Goal: Find specific page/section: Find specific page/section

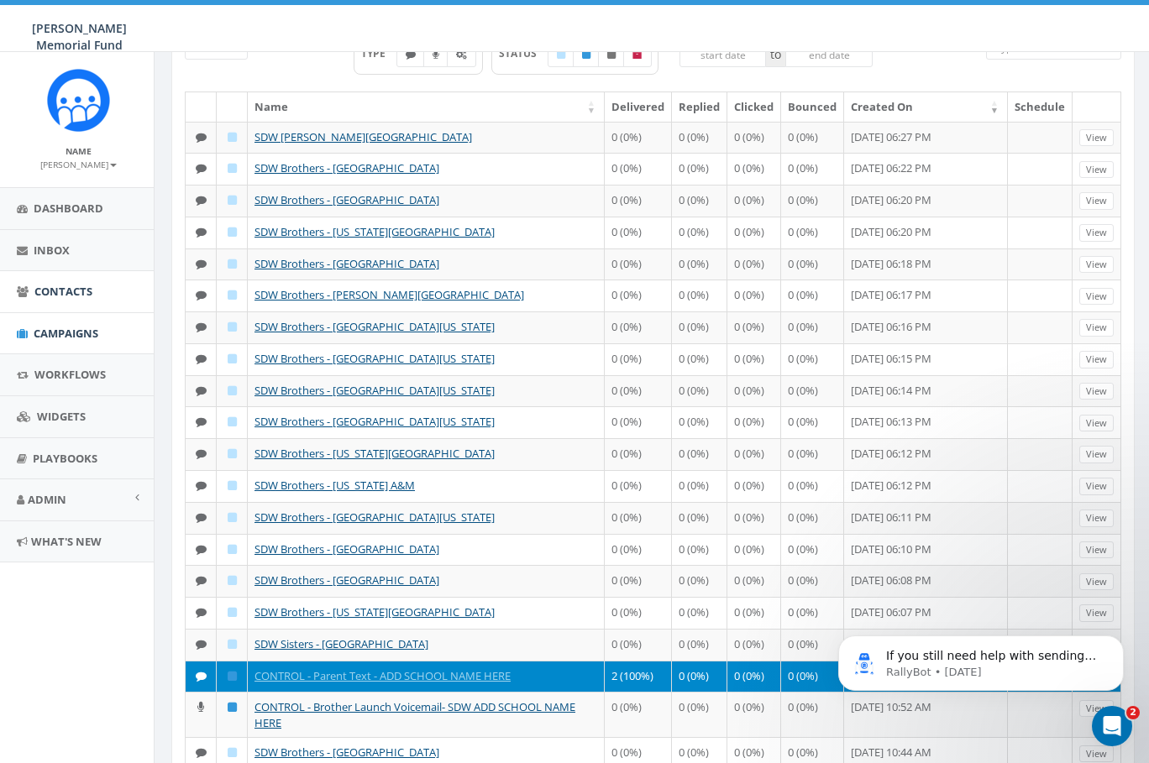
click at [64, 287] on span "Contacts" at bounding box center [63, 291] width 58 height 15
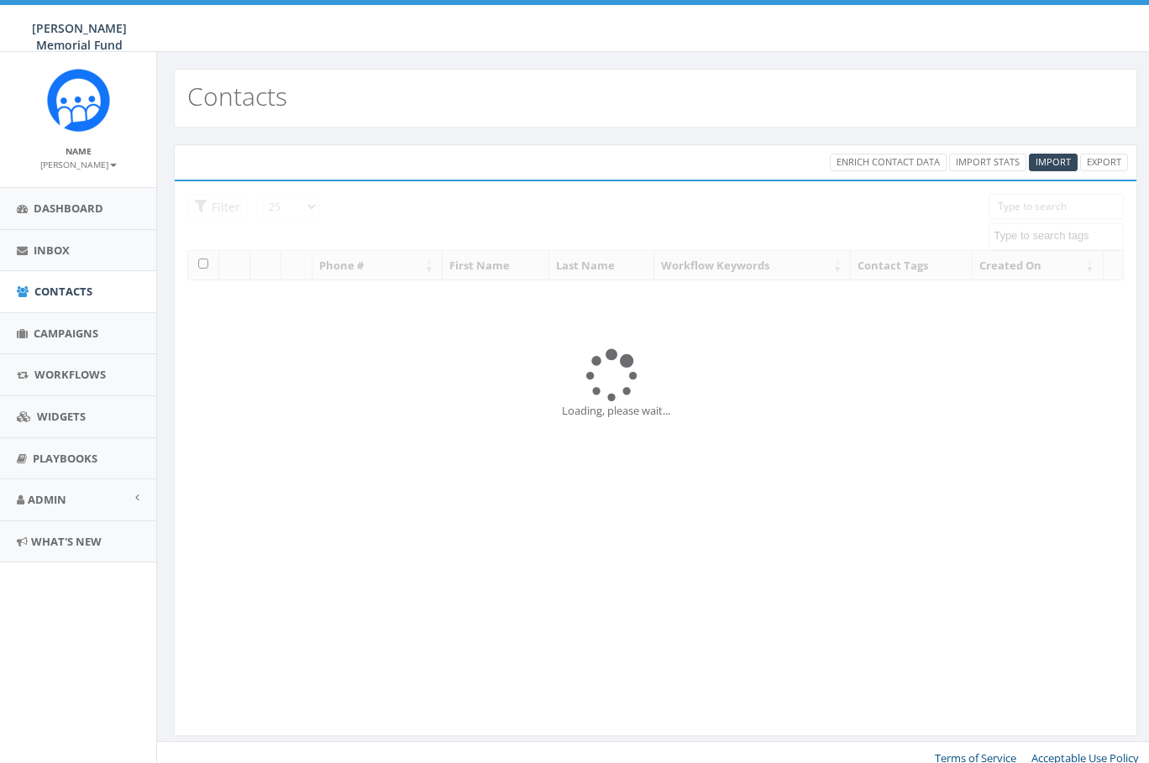
select select
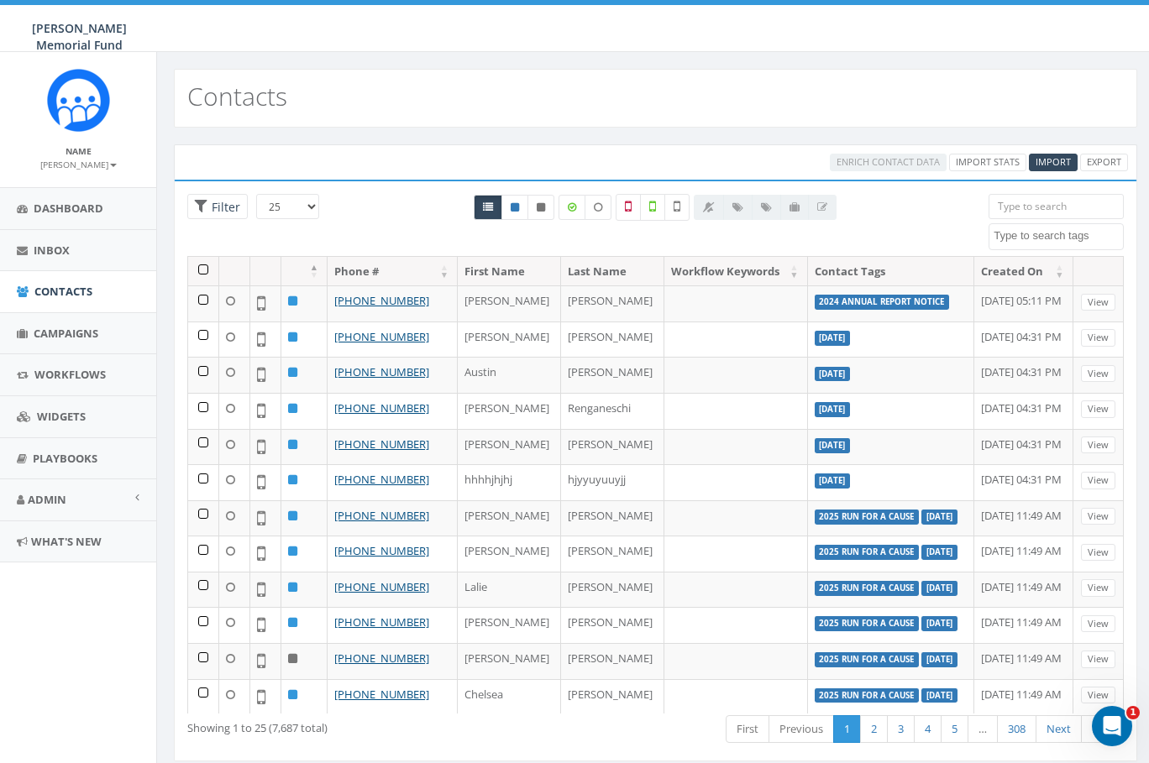
click at [1020, 208] on input "search" at bounding box center [1055, 206] width 135 height 25
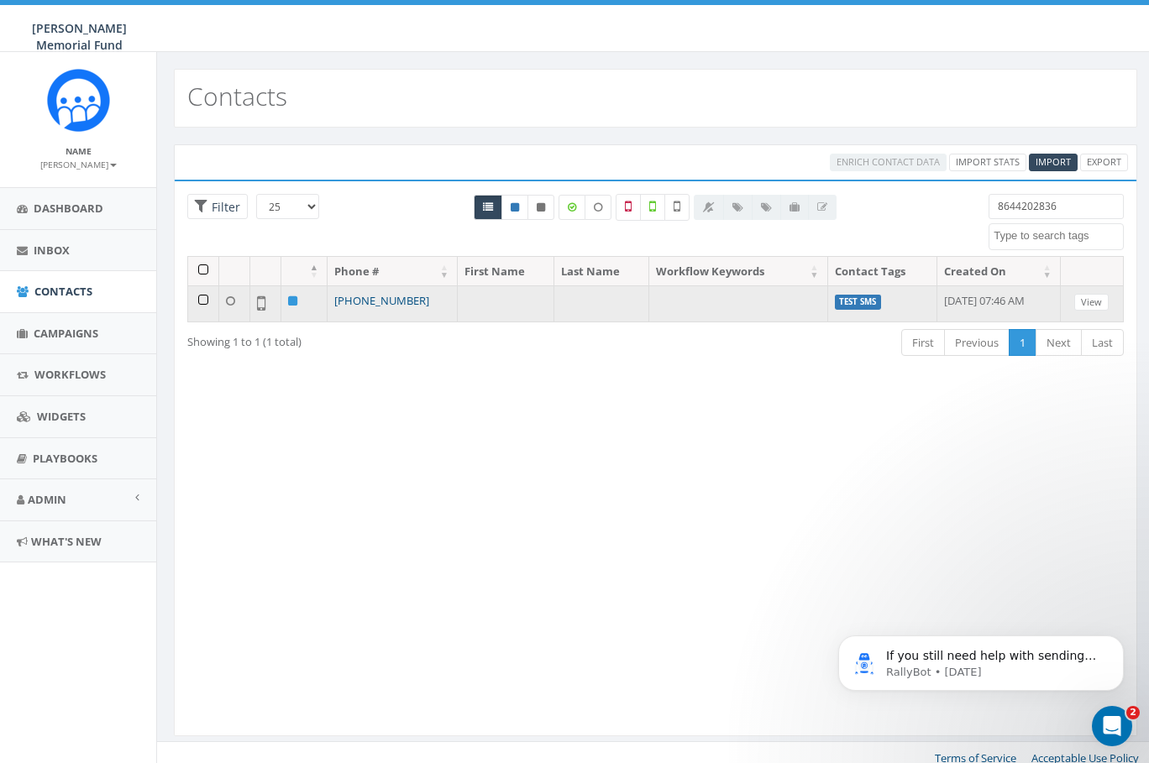
click at [378, 299] on link "[PHONE_NUMBER]" at bounding box center [381, 300] width 95 height 15
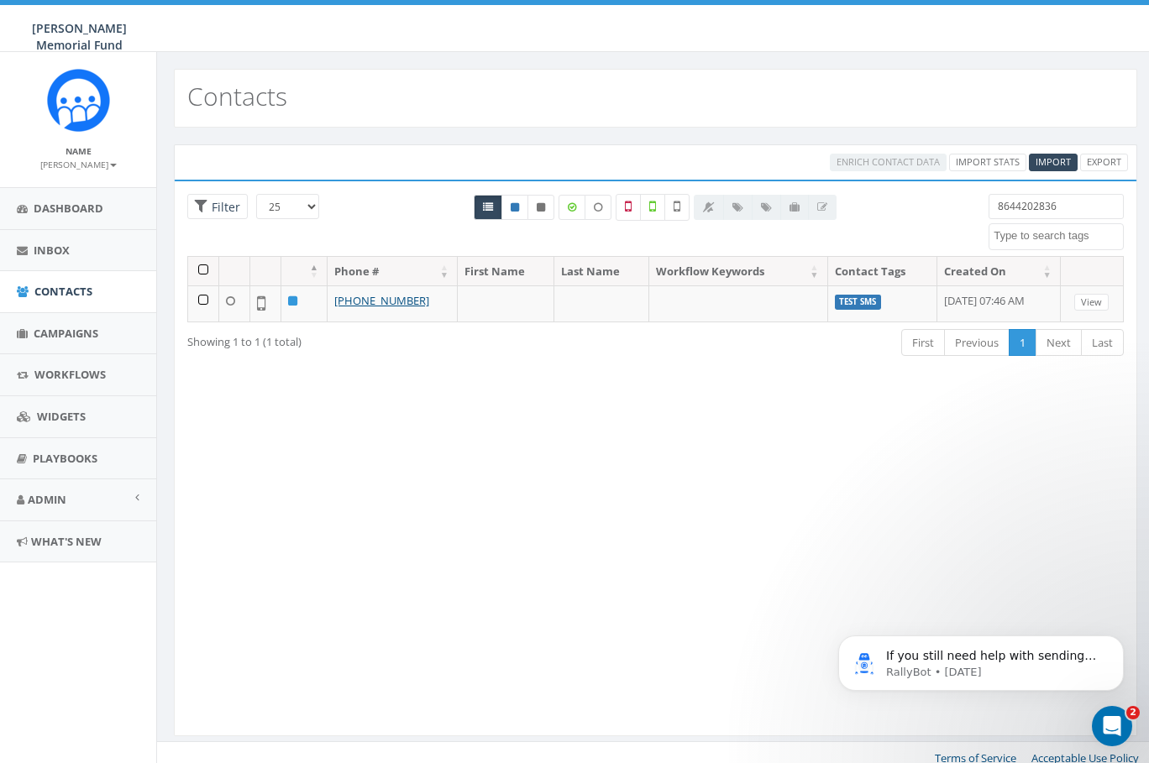
click at [1034, 207] on input "8644202836" at bounding box center [1055, 206] width 135 height 25
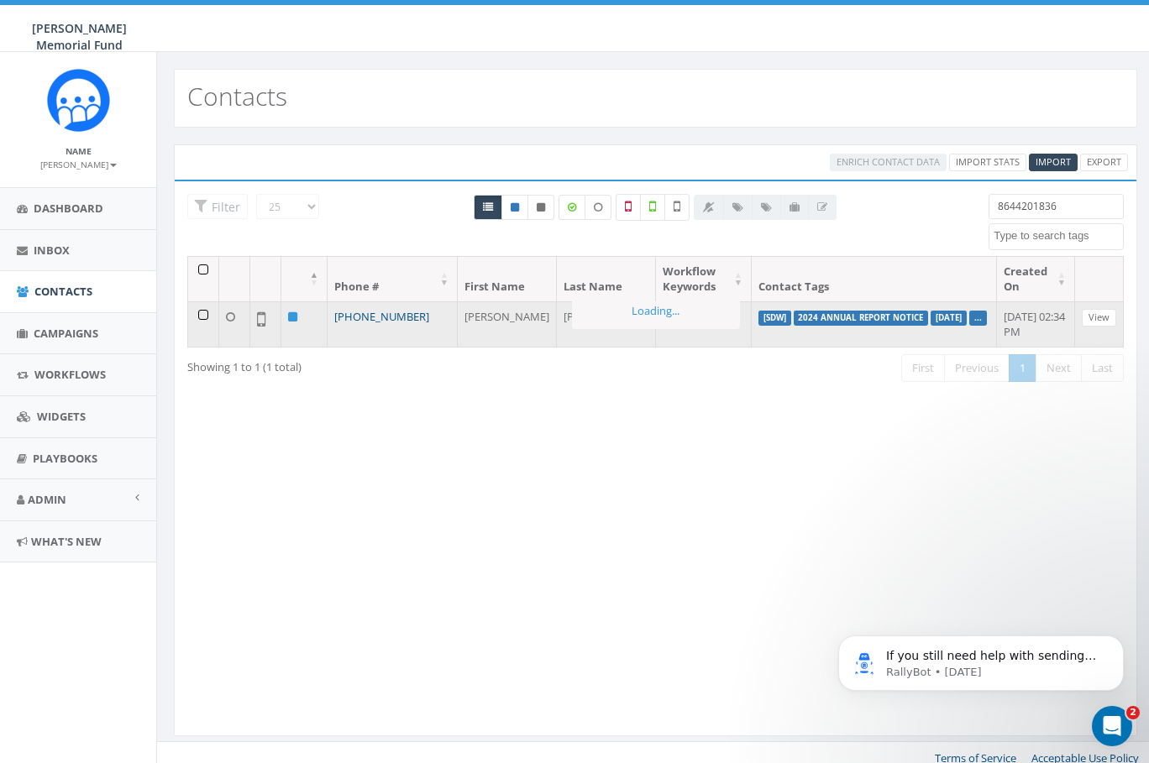
type input "8644201836"
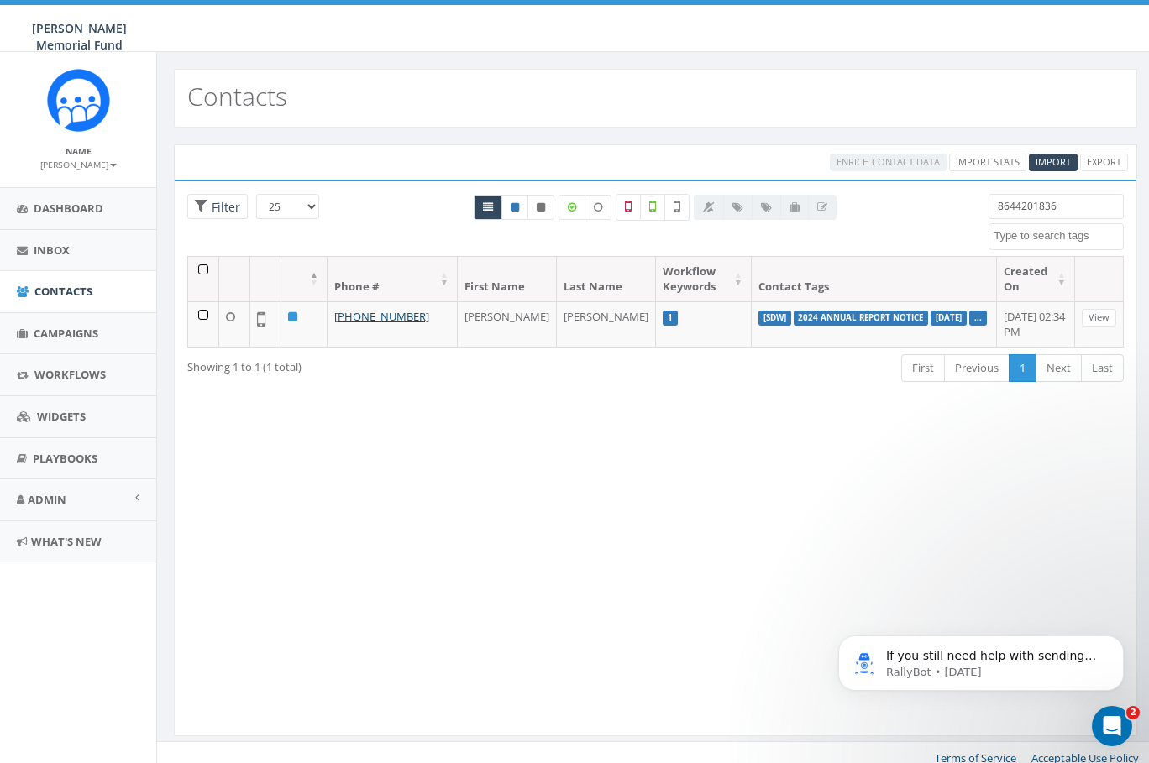
click at [382, 312] on link "[PHONE_NUMBER]" at bounding box center [381, 316] width 95 height 15
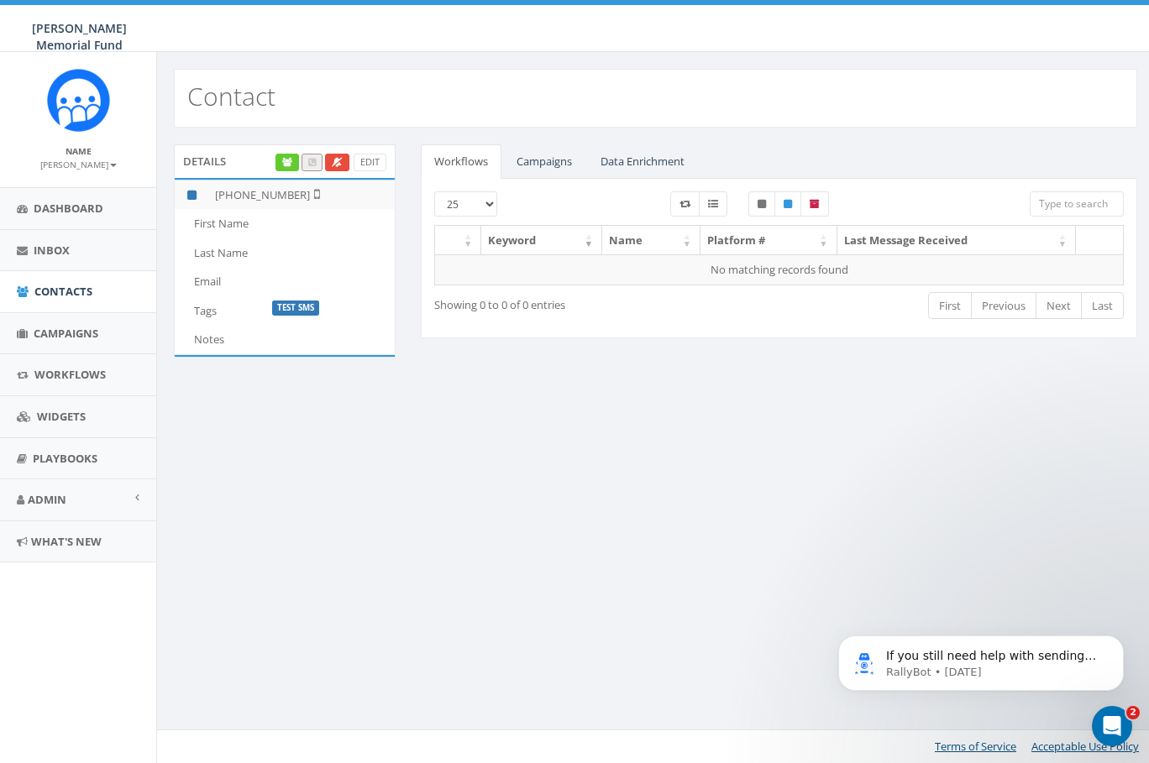
click at [338, 299] on p "Test SMS" at bounding box center [333, 307] width 123 height 16
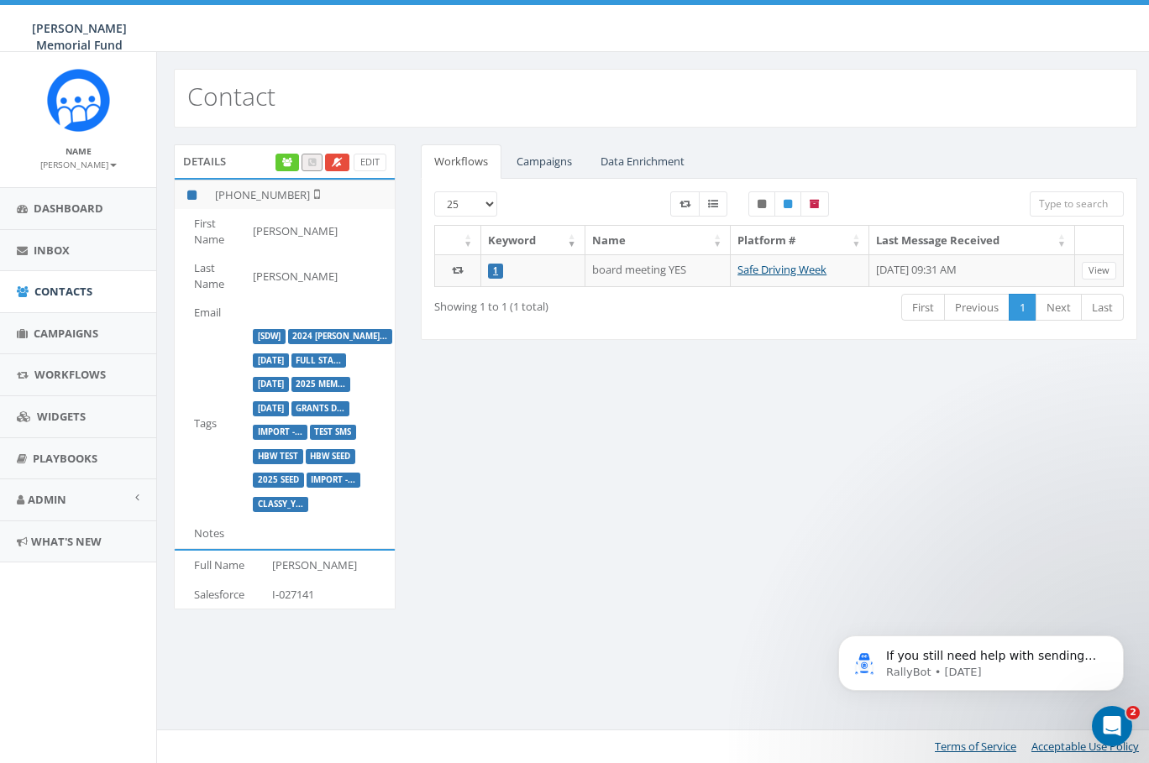
click at [549, 159] on link "Campaigns" at bounding box center [544, 161] width 82 height 34
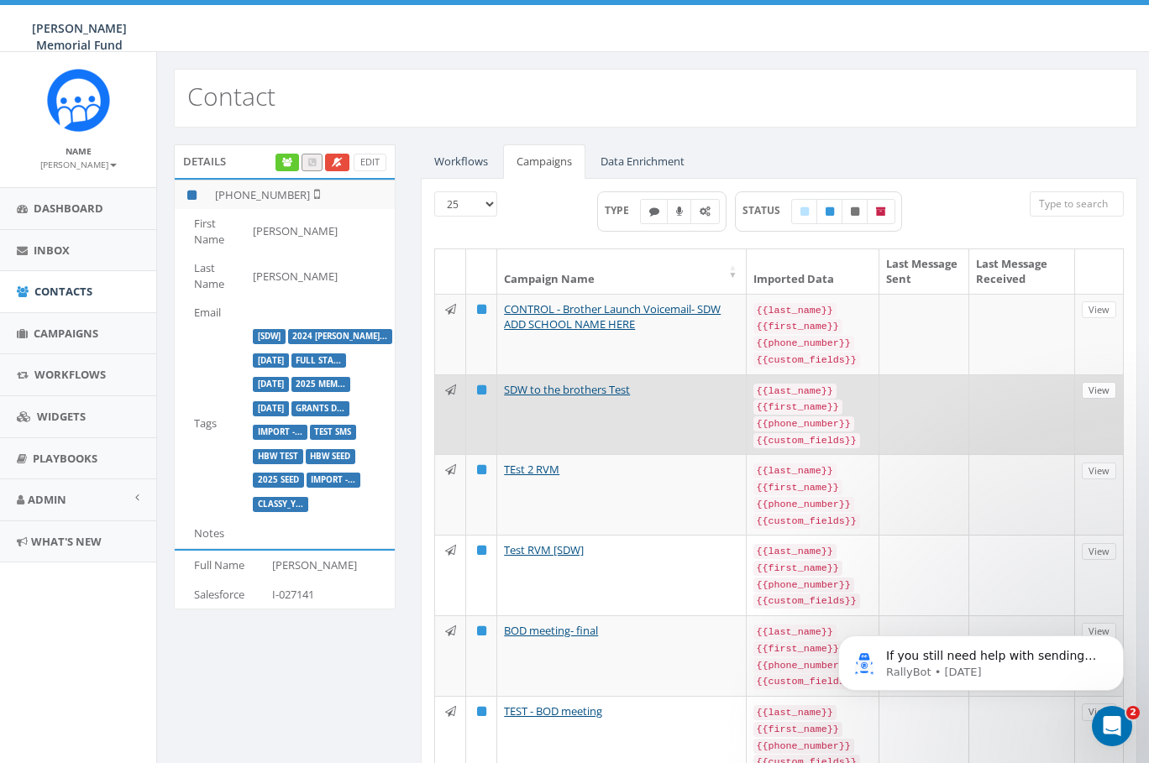
click at [1104, 399] on link "View" at bounding box center [1098, 391] width 34 height 18
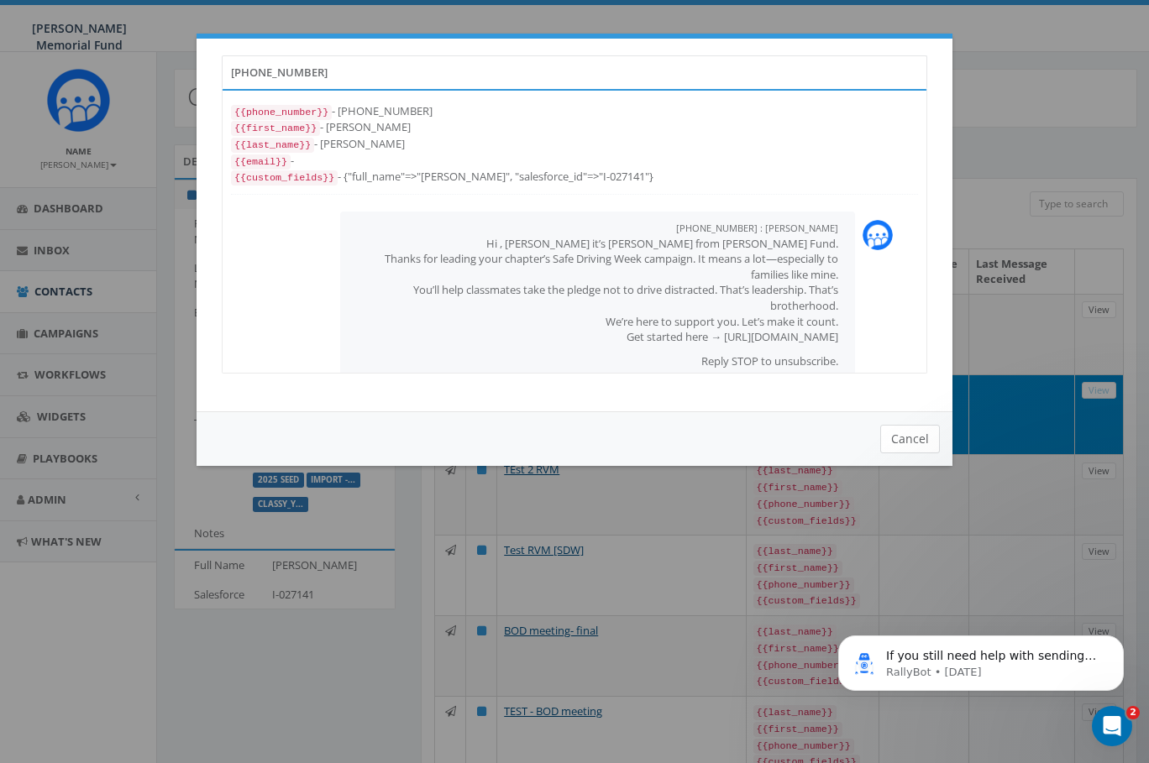
click at [914, 437] on button "Cancel" at bounding box center [910, 439] width 60 height 29
